Goal: Information Seeking & Learning: Learn about a topic

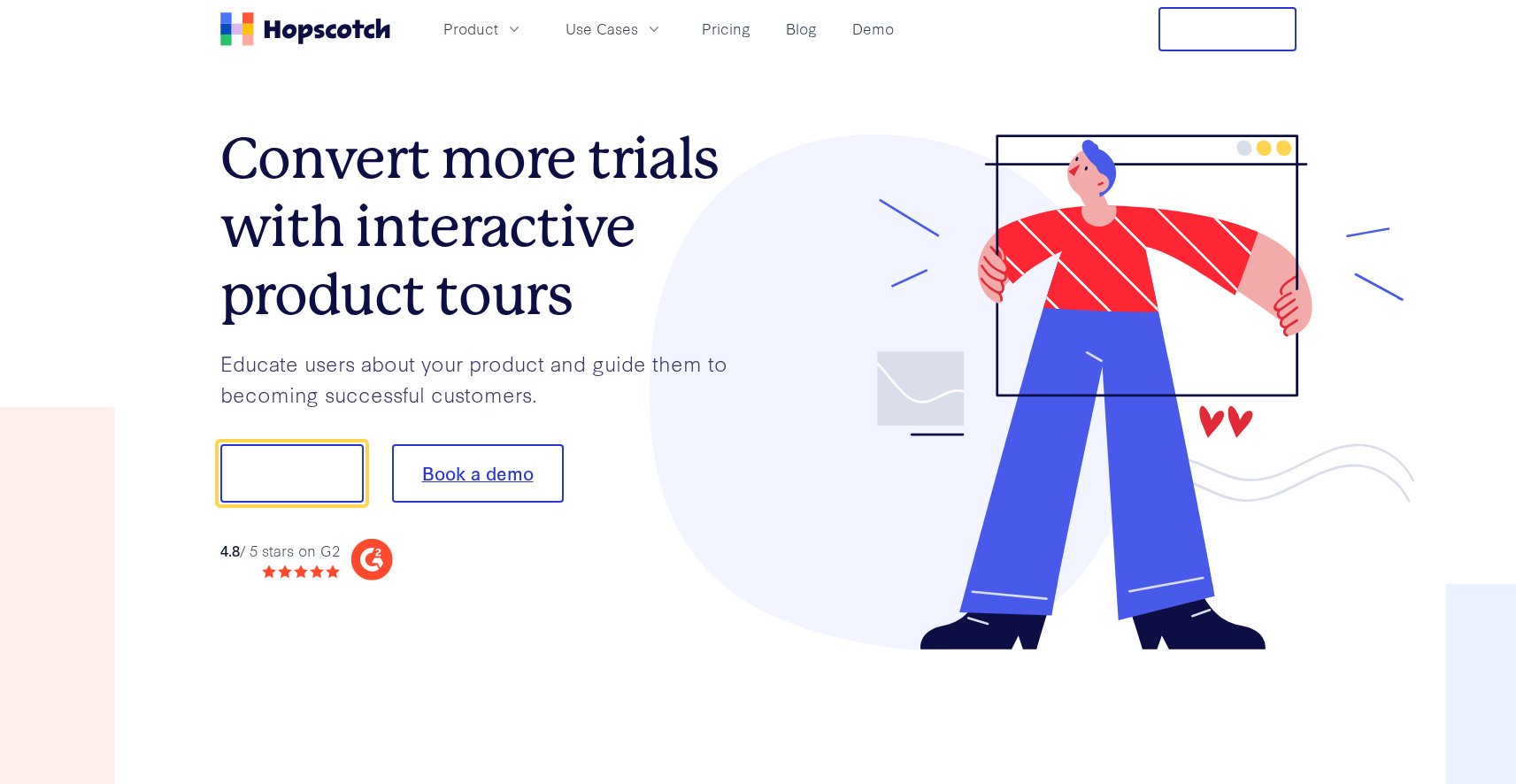
scroll to position [18, 0]
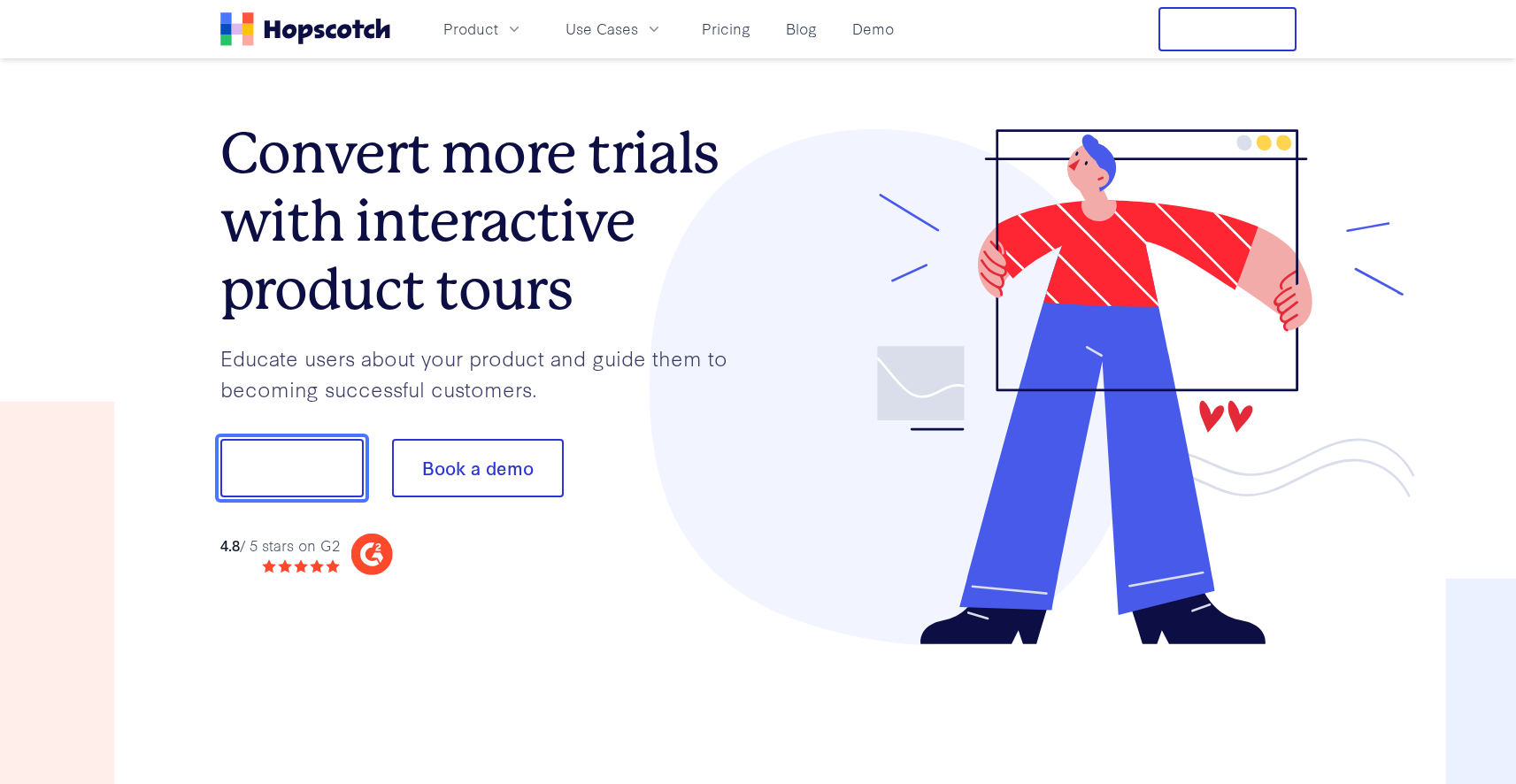
click at [298, 478] on button "Show me!" at bounding box center [292, 468] width 143 height 59
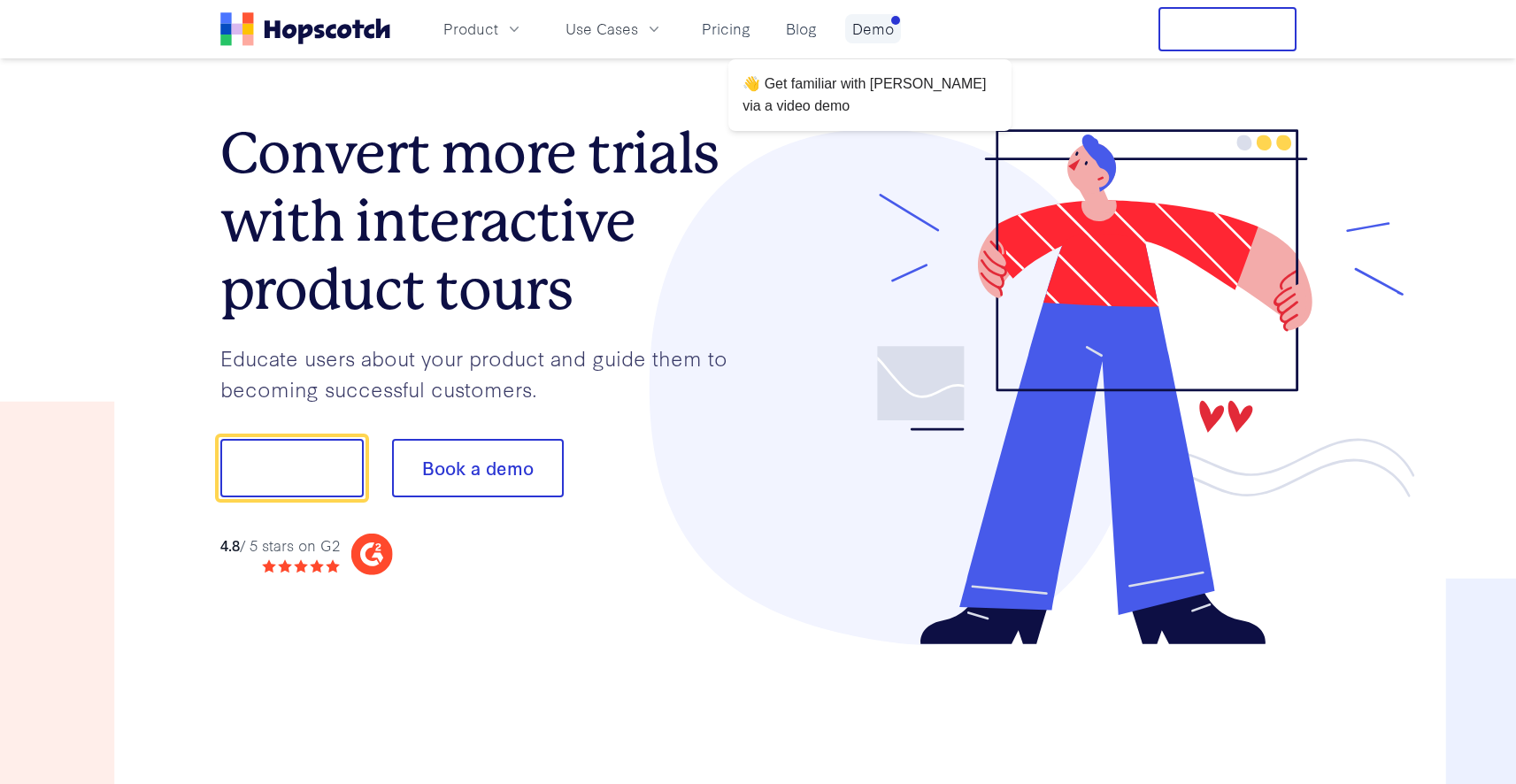
click at [891, 31] on link "Demo" at bounding box center [873, 28] width 56 height 29
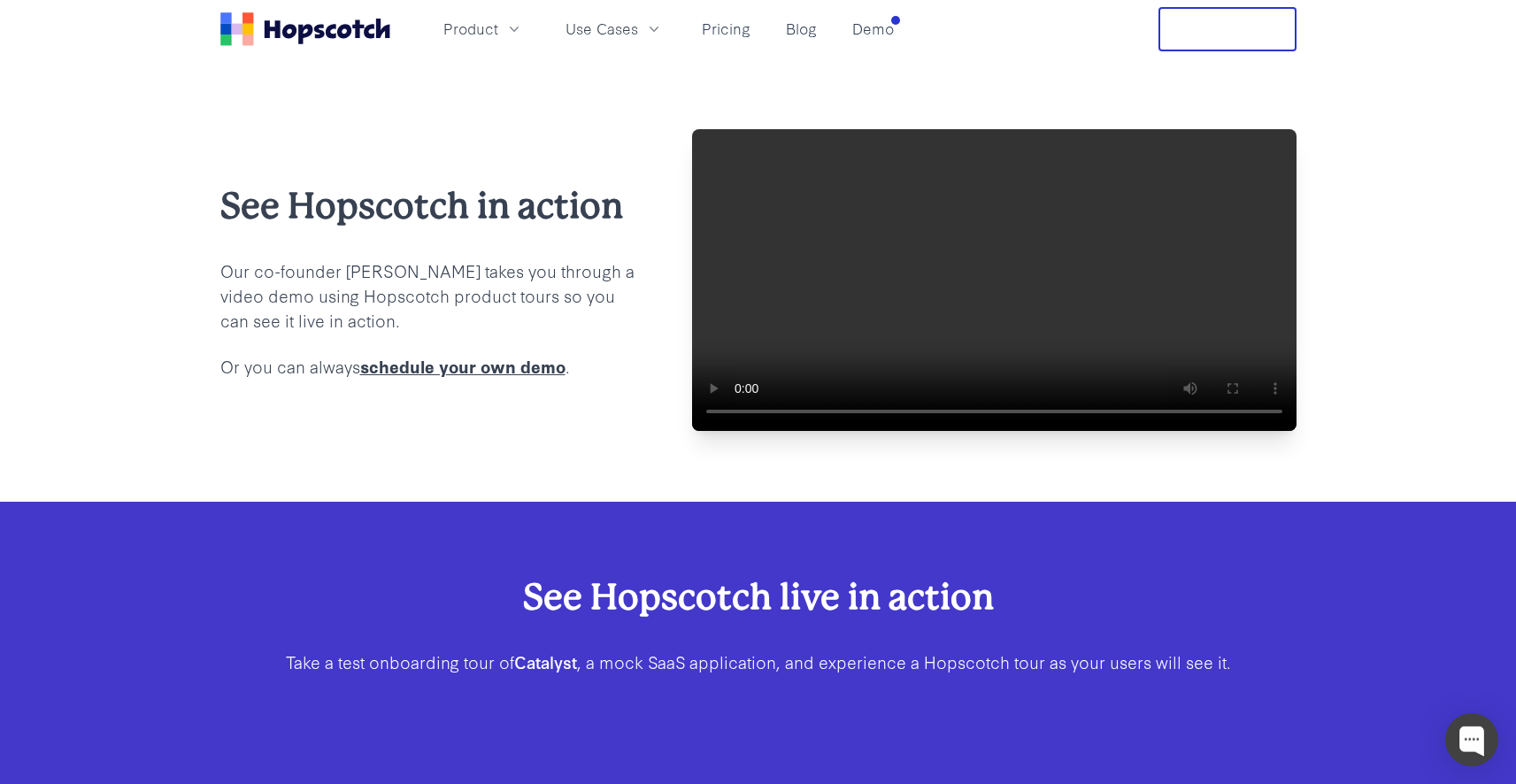
drag, startPoint x: 916, startPoint y: 22, endPoint x: 900, endPoint y: 29, distance: 17.5
click at [916, 22] on nav "Product Use Cases Pricing Blog Demo Free Trial" at bounding box center [758, 29] width 1077 height 44
click at [900, 29] on nav "Product Use Cases Pricing Blog Demo Free Trial" at bounding box center [758, 29] width 1077 height 44
click at [882, 29] on link "Demo" at bounding box center [873, 28] width 56 height 29
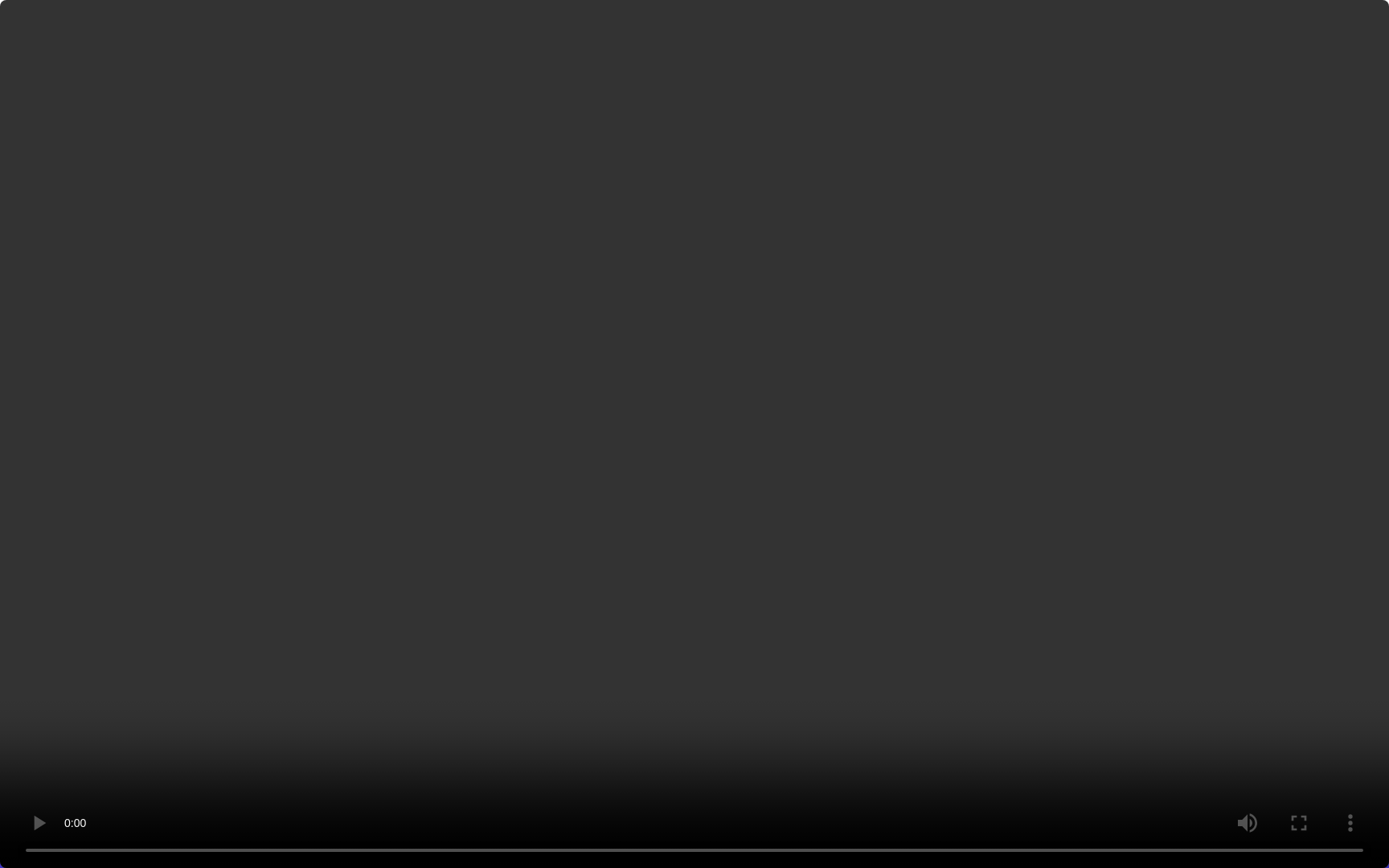
click at [1076, 631] on video at bounding box center [694, 434] width 1389 height 868
